Goal: Information Seeking & Learning: Learn about a topic

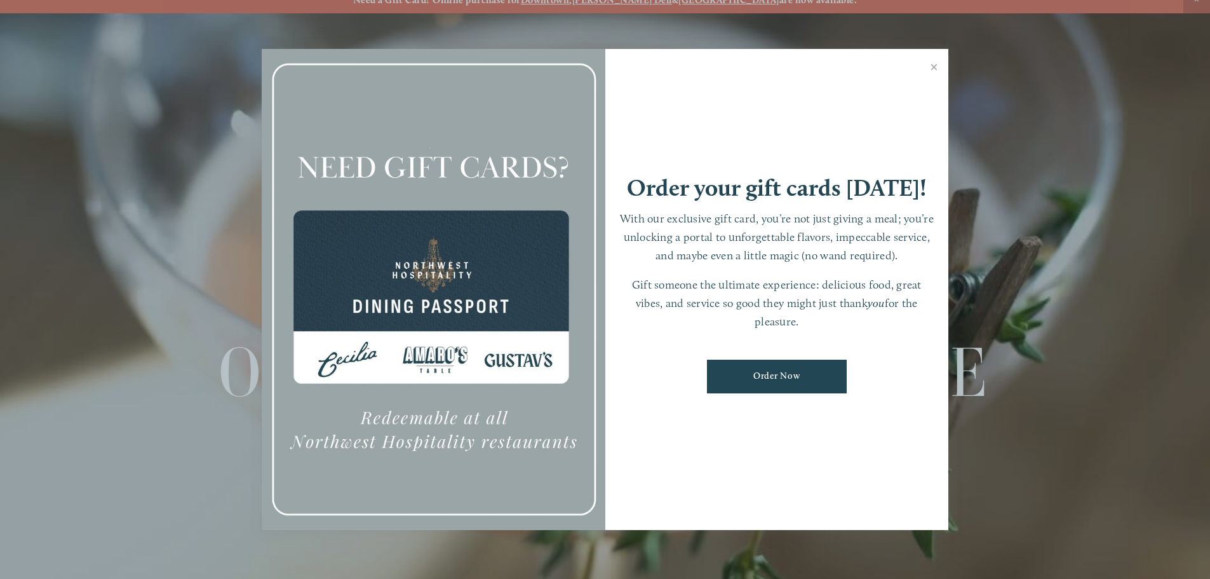
scroll to position [27, 0]
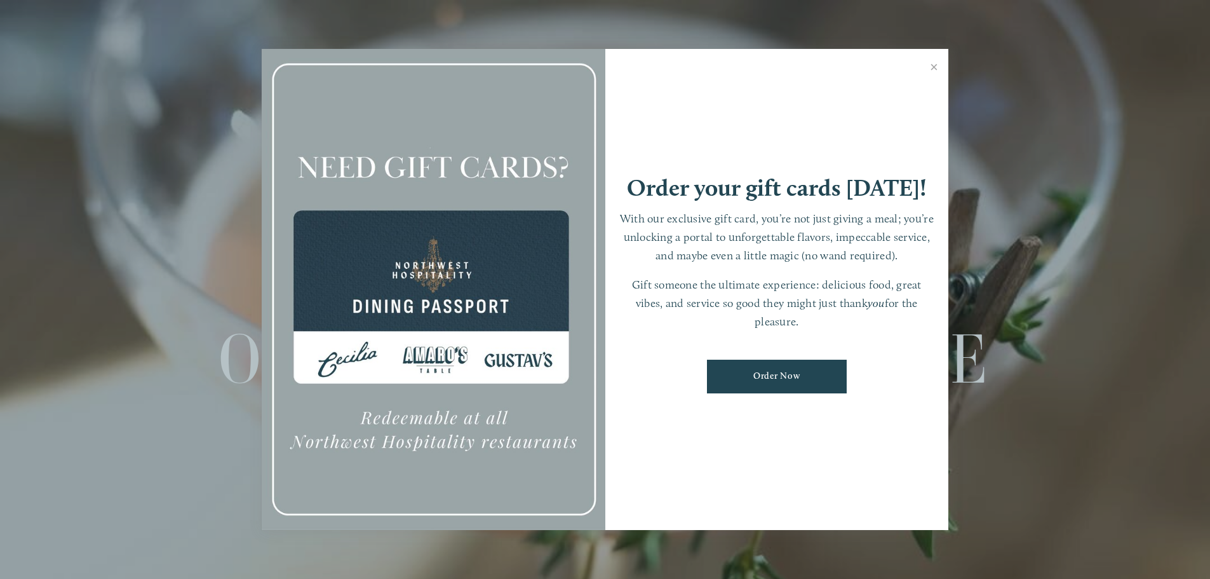
click at [936, 64] on link "Close" at bounding box center [934, 69] width 25 height 36
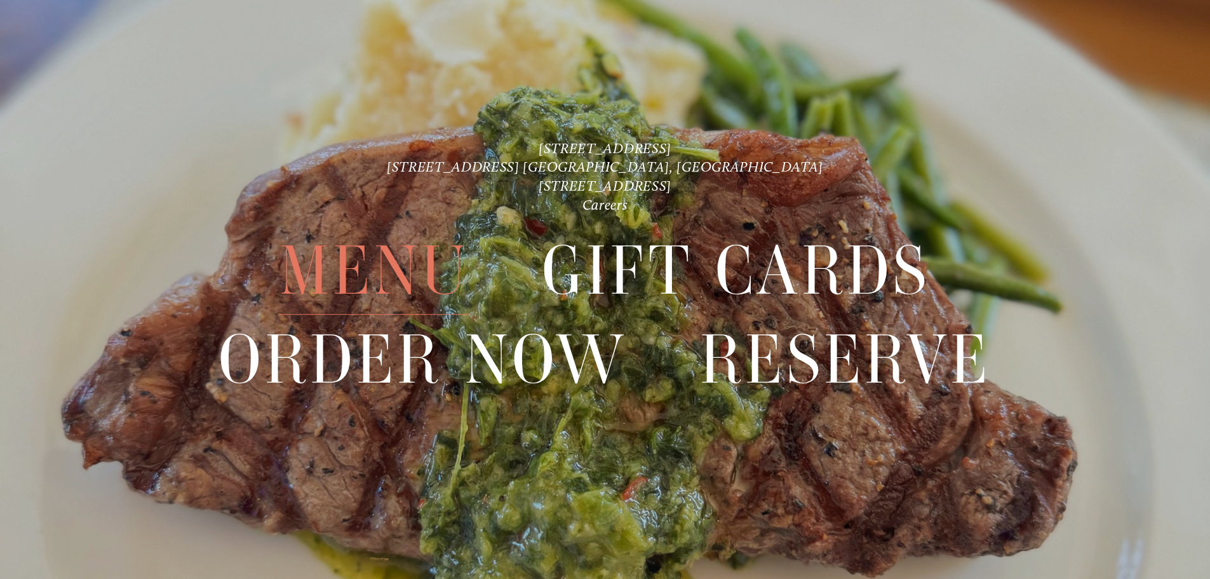
click at [421, 254] on span "Menu" at bounding box center [373, 271] width 189 height 88
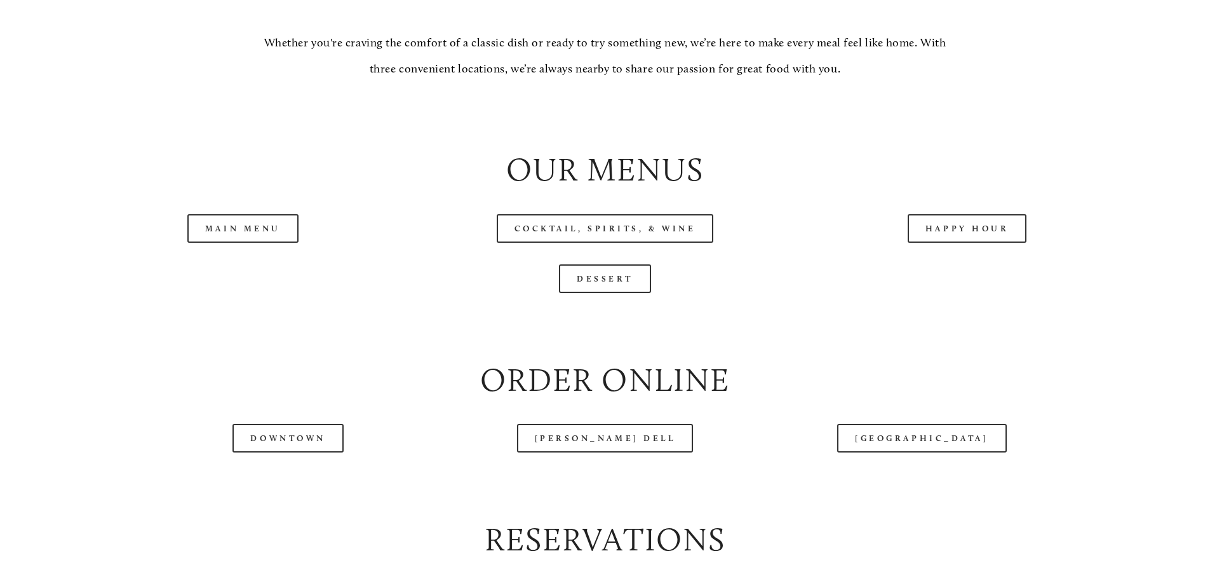
scroll to position [1461, 0]
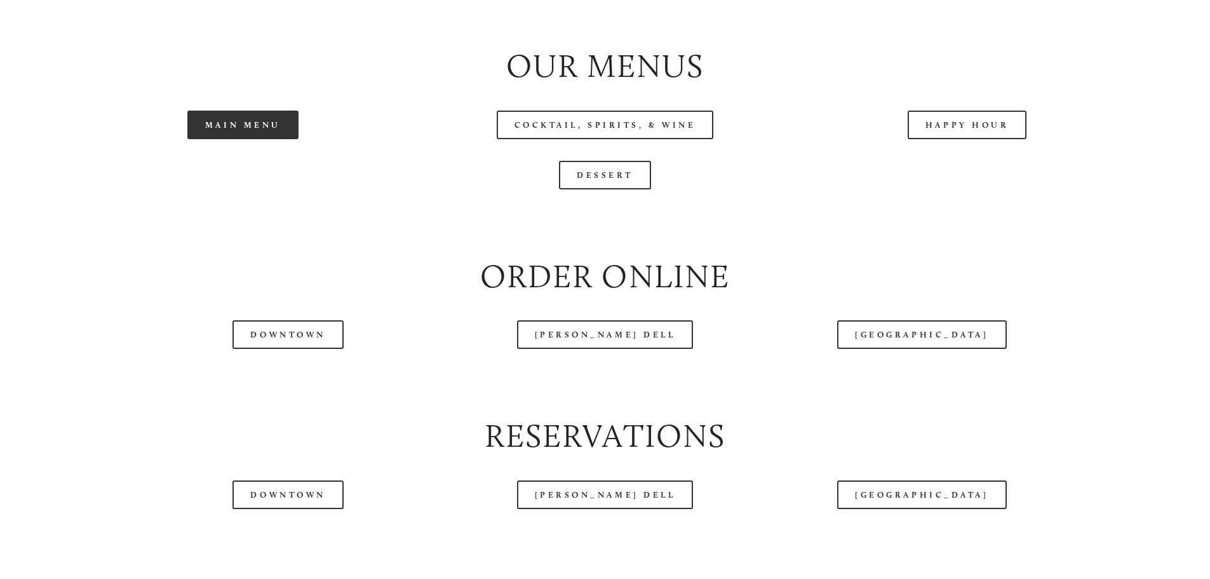
click at [258, 139] on link "Main Menu" at bounding box center [242, 125] width 111 height 29
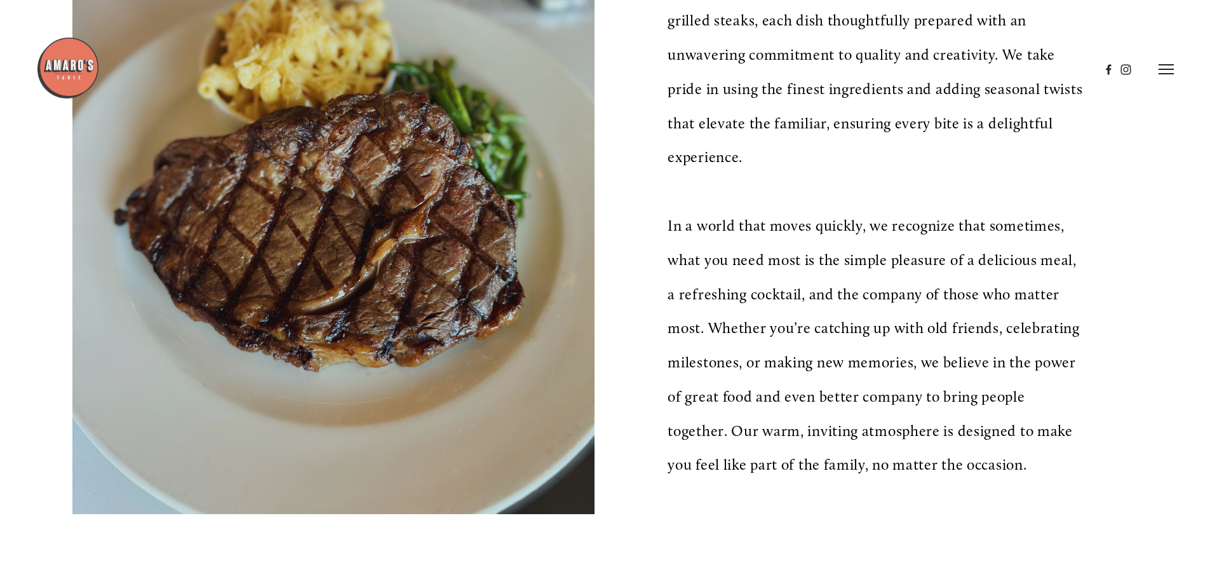
scroll to position [445, 0]
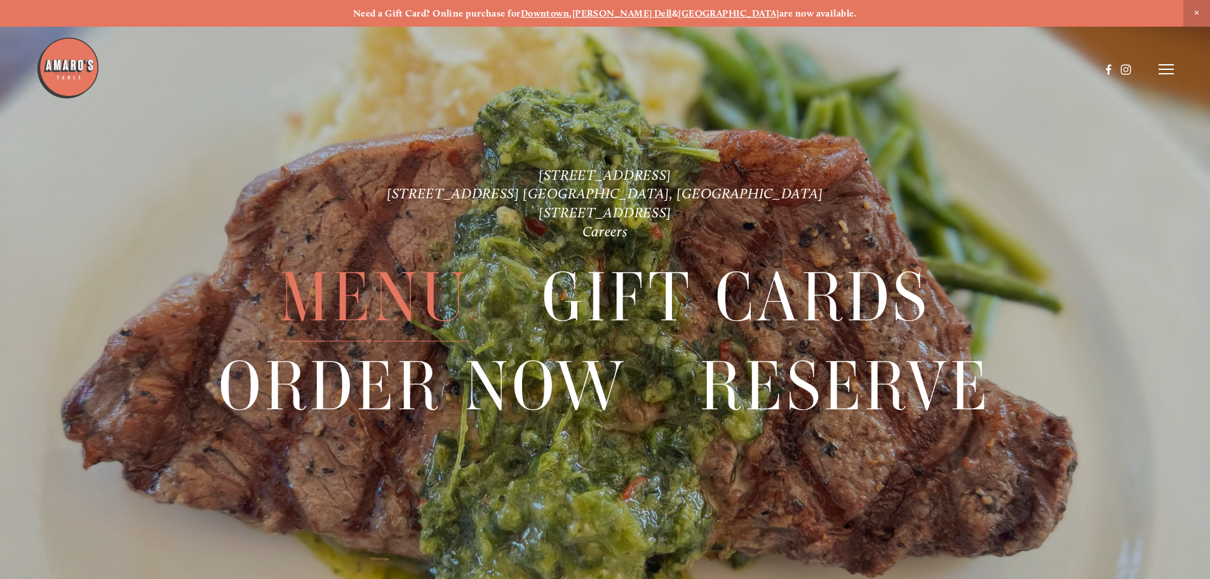
click at [431, 293] on span "Menu" at bounding box center [373, 298] width 189 height 88
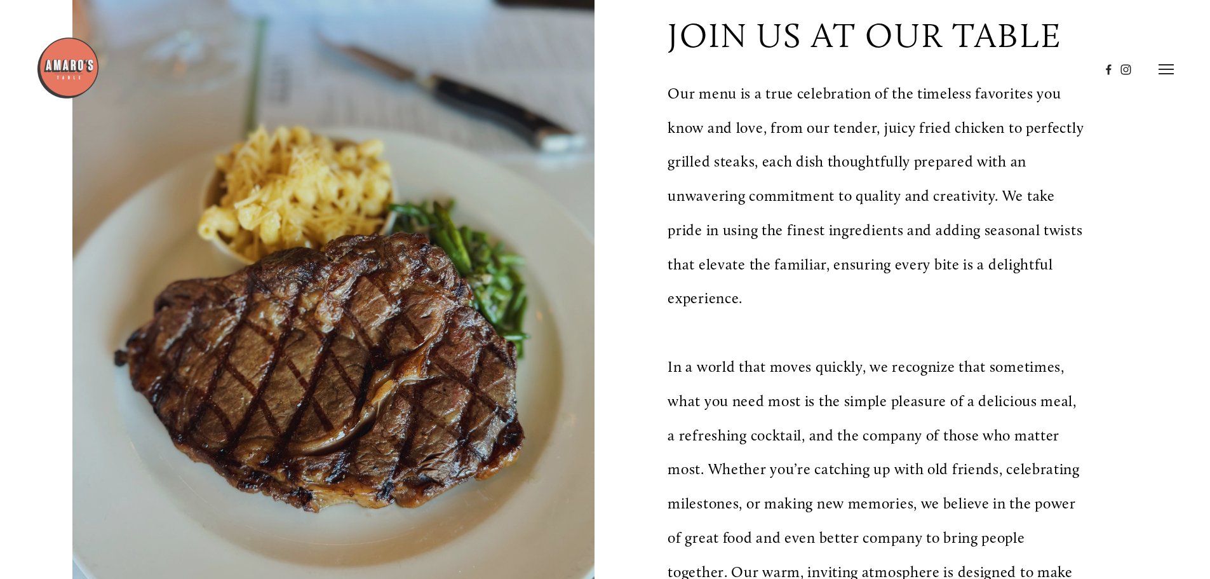
scroll to position [445, 0]
